Goal: Navigation & Orientation: Understand site structure

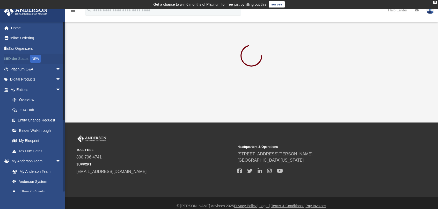
click at [26, 58] on link "Order Status NEW" at bounding box center [36, 59] width 65 height 11
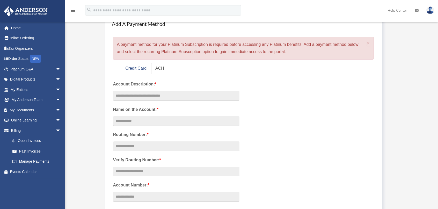
scroll to position [52, 0]
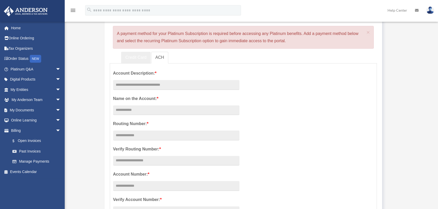
click at [133, 57] on link "Credit Card" at bounding box center [136, 58] width 30 height 12
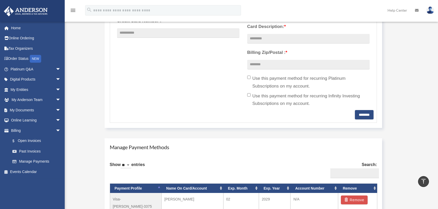
scroll to position [207, 0]
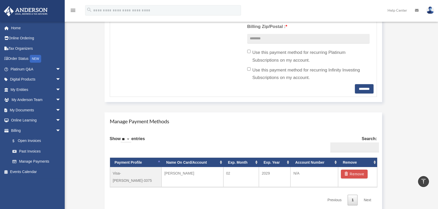
click at [98, 128] on div "Manage Account View Invoices Add A Payment Method × A payment method for your P…" at bounding box center [251, 25] width 370 height 382
click at [28, 101] on link "My Anderson Team arrow_drop_down" at bounding box center [36, 100] width 65 height 10
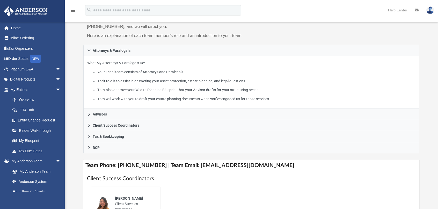
scroll to position [78, 0]
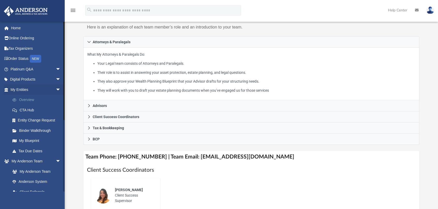
click at [24, 99] on link "Overview" at bounding box center [37, 100] width 61 height 10
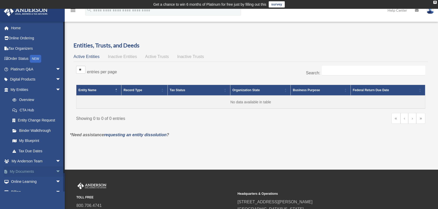
click at [33, 173] on link "My Documents arrow_drop_down" at bounding box center [36, 171] width 65 height 10
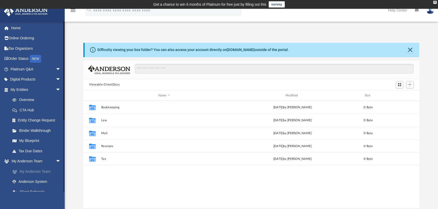
scroll to position [26, 0]
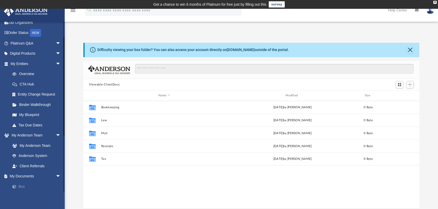
click at [21, 184] on link "Box" at bounding box center [37, 186] width 61 height 10
